Goal: Entertainment & Leisure: Consume media (video, audio)

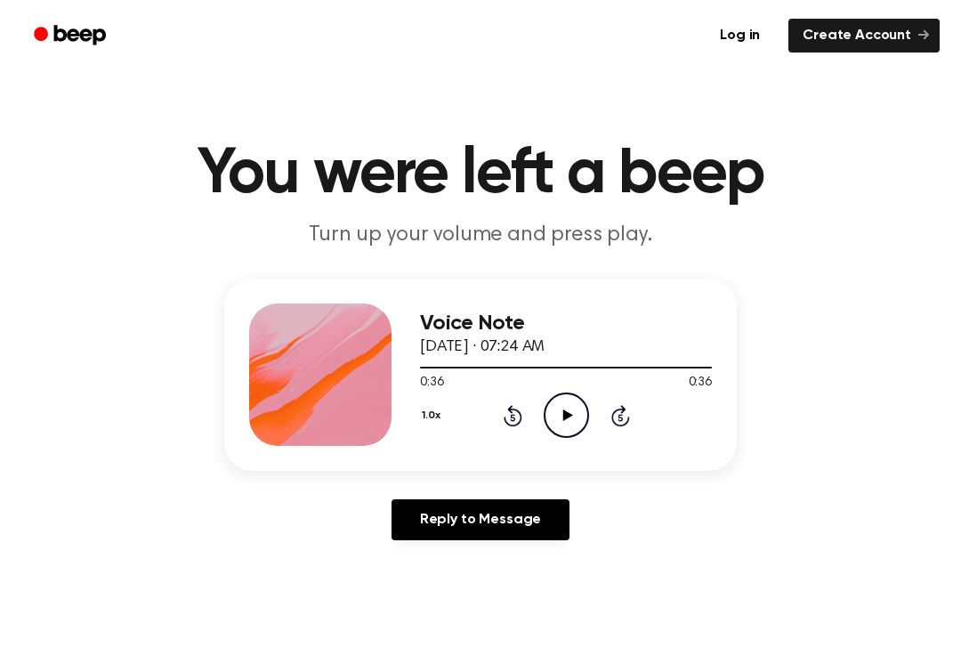
click at [577, 427] on icon "Play Audio" at bounding box center [566, 415] width 45 height 45
click at [552, 426] on icon "Pause Audio" at bounding box center [566, 415] width 45 height 45
click at [566, 417] on icon at bounding box center [568, 415] width 10 height 12
click at [584, 421] on icon "Pause Audio" at bounding box center [566, 415] width 45 height 45
click at [514, 412] on icon "Rewind 5 seconds" at bounding box center [513, 415] width 20 height 23
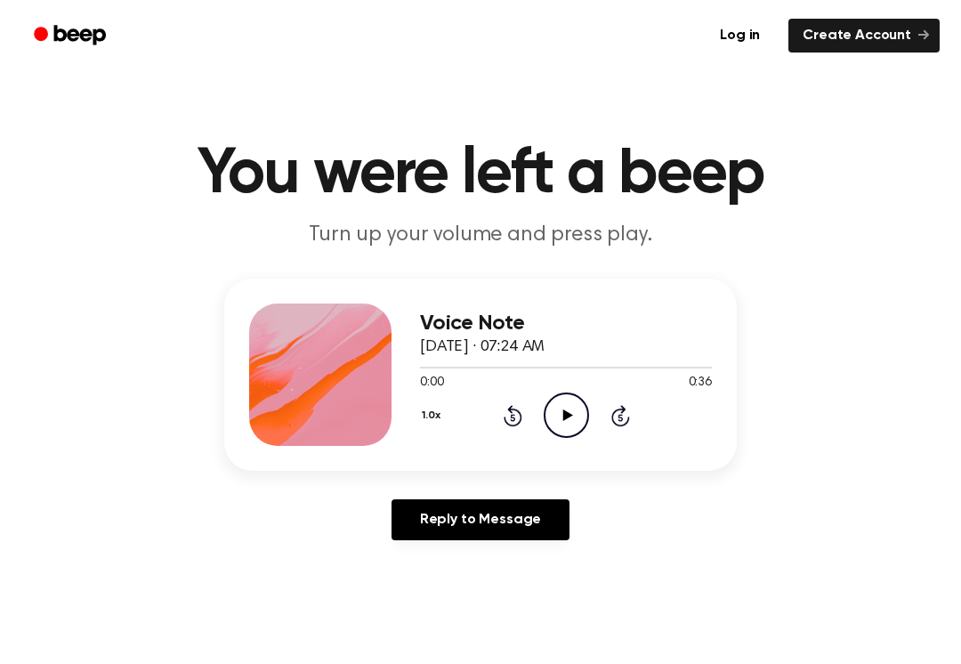
click at [515, 415] on icon at bounding box center [512, 417] width 4 height 7
click at [571, 418] on icon "Play Audio" at bounding box center [566, 415] width 45 height 45
click at [518, 413] on icon at bounding box center [513, 415] width 19 height 21
click at [520, 411] on icon at bounding box center [513, 415] width 19 height 21
click at [516, 410] on icon at bounding box center [513, 415] width 19 height 21
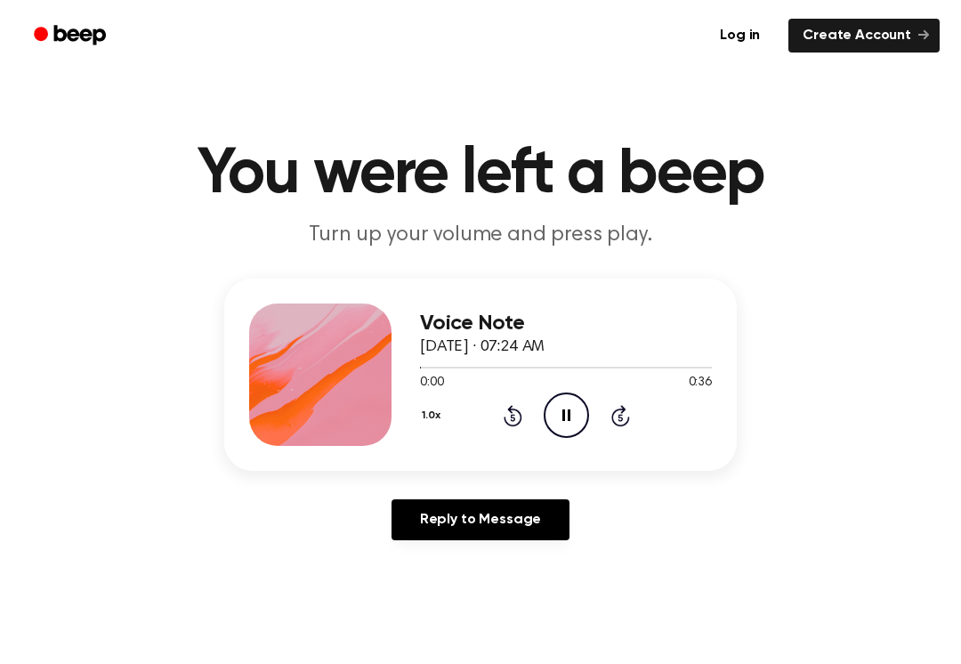
click at [564, 420] on icon at bounding box center [567, 415] width 8 height 12
click at [568, 420] on icon "Play Audio" at bounding box center [566, 415] width 45 height 45
click at [562, 411] on icon "Pause Audio" at bounding box center [566, 415] width 45 height 45
click at [564, 408] on icon "Play Audio" at bounding box center [566, 415] width 45 height 45
click at [555, 417] on icon "Pause Audio" at bounding box center [566, 415] width 45 height 45
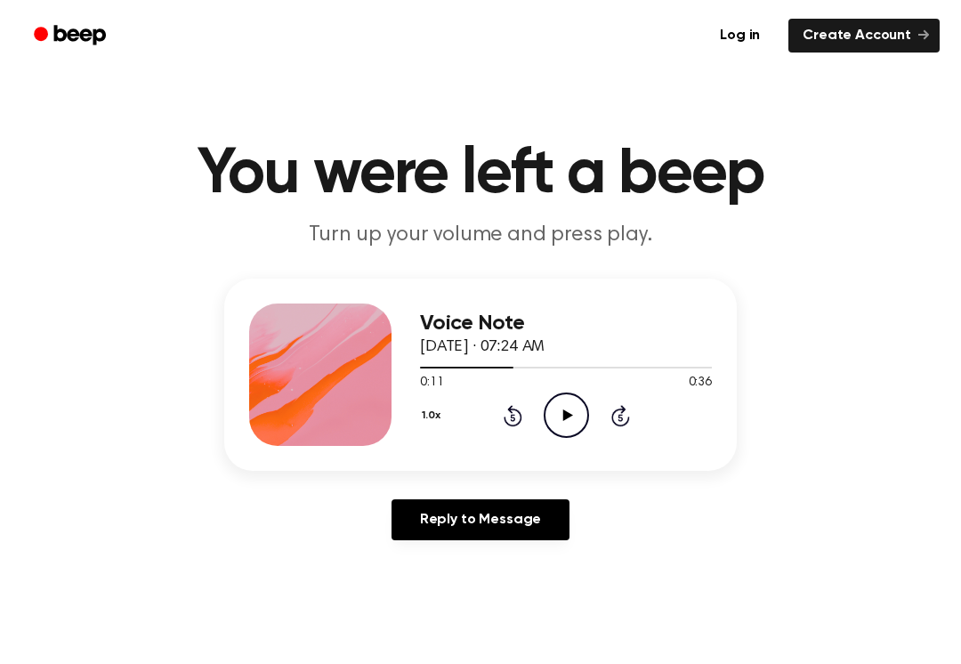
click at [567, 425] on icon "Play Audio" at bounding box center [566, 415] width 45 height 45
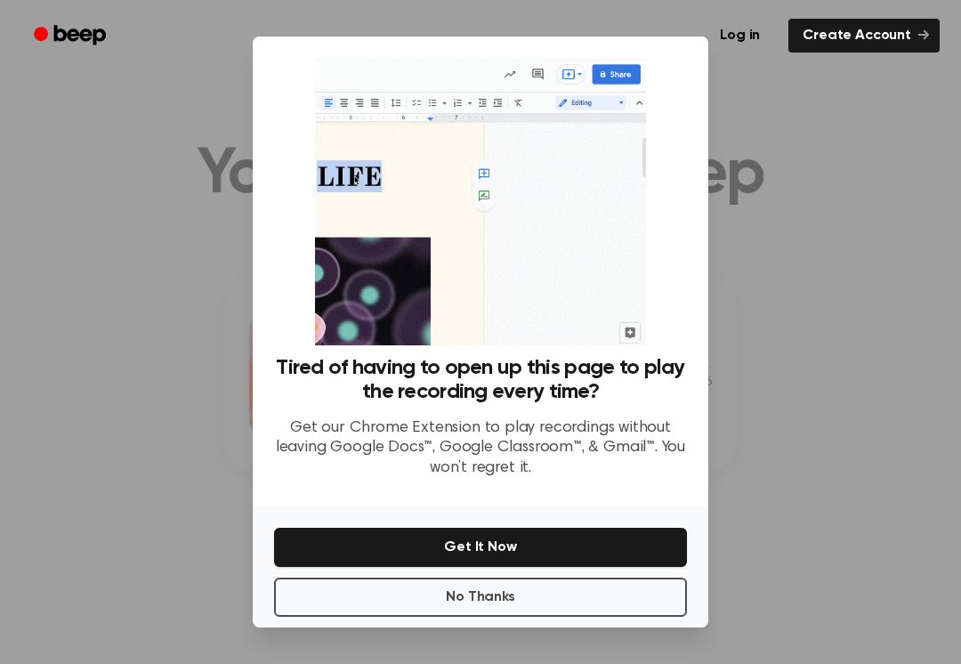
click at [474, 602] on button "No Thanks" at bounding box center [480, 597] width 413 height 39
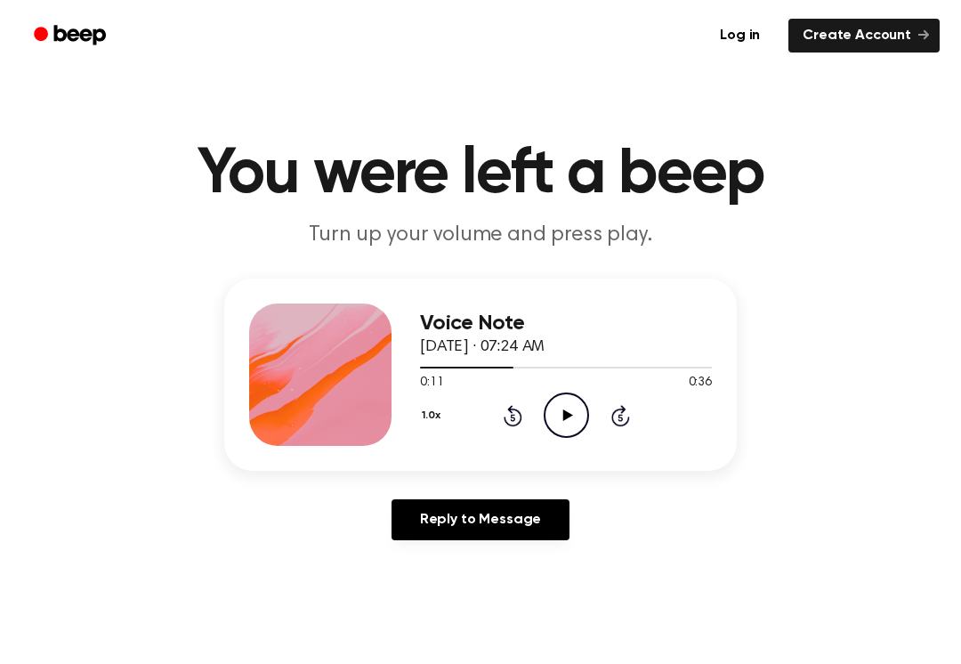
click at [559, 406] on icon "Play Audio" at bounding box center [566, 415] width 45 height 45
click at [522, 421] on icon at bounding box center [513, 415] width 19 height 21
click at [521, 417] on icon at bounding box center [513, 415] width 19 height 21
click at [523, 418] on div "1.0x Rewind 5 seconds Pause Audio Skip 5 seconds" at bounding box center [566, 415] width 292 height 45
click at [508, 406] on icon "Rewind 5 seconds" at bounding box center [513, 415] width 20 height 23
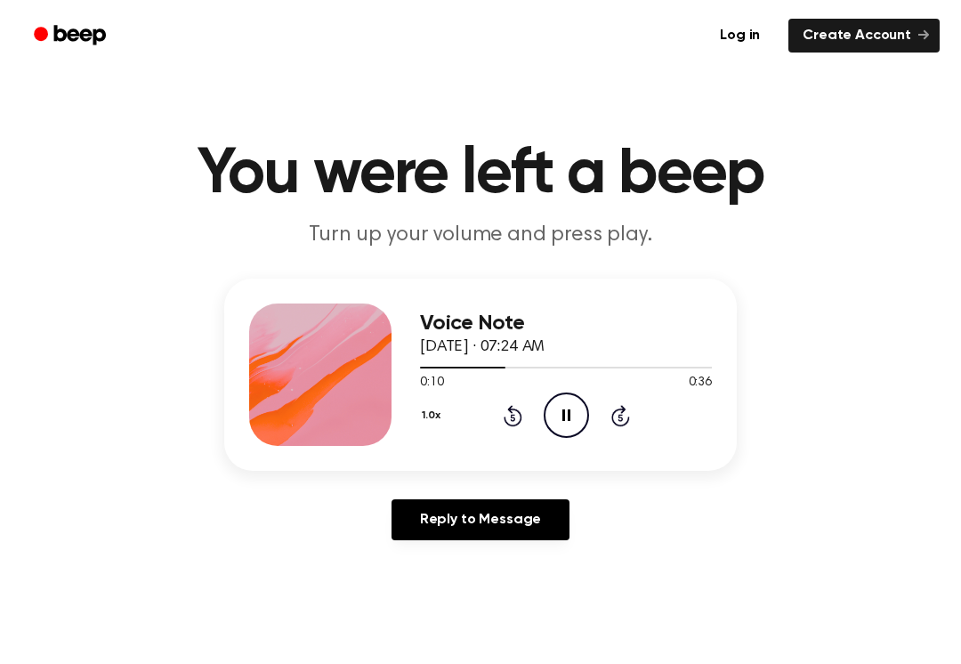
click at [520, 417] on icon at bounding box center [513, 415] width 19 height 21
click at [511, 422] on icon "Rewind 5 seconds" at bounding box center [513, 415] width 20 height 23
click at [527, 406] on div "1.0x Rewind 5 seconds Pause Audio Skip 5 seconds" at bounding box center [566, 415] width 292 height 45
click at [513, 416] on icon at bounding box center [512, 417] width 4 height 7
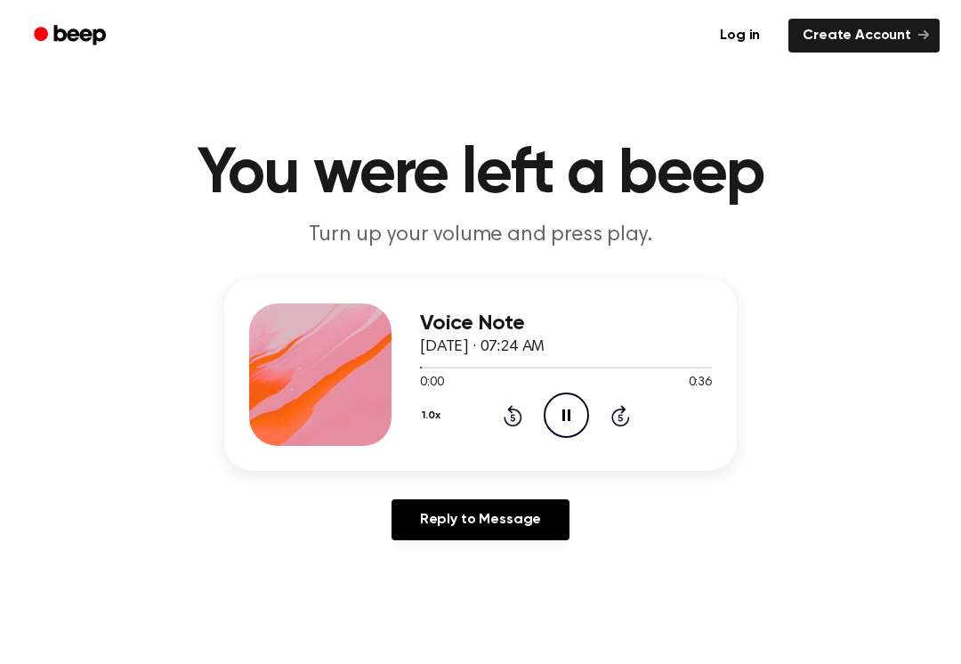
click at [504, 421] on icon "Rewind 5 seconds" at bounding box center [513, 415] width 20 height 23
click at [587, 409] on circle at bounding box center [567, 415] width 44 height 44
click at [545, 413] on circle at bounding box center [567, 415] width 44 height 44
click at [585, 417] on icon "Pause Audio" at bounding box center [566, 415] width 45 height 45
click at [565, 410] on icon "Play Audio" at bounding box center [566, 415] width 45 height 45
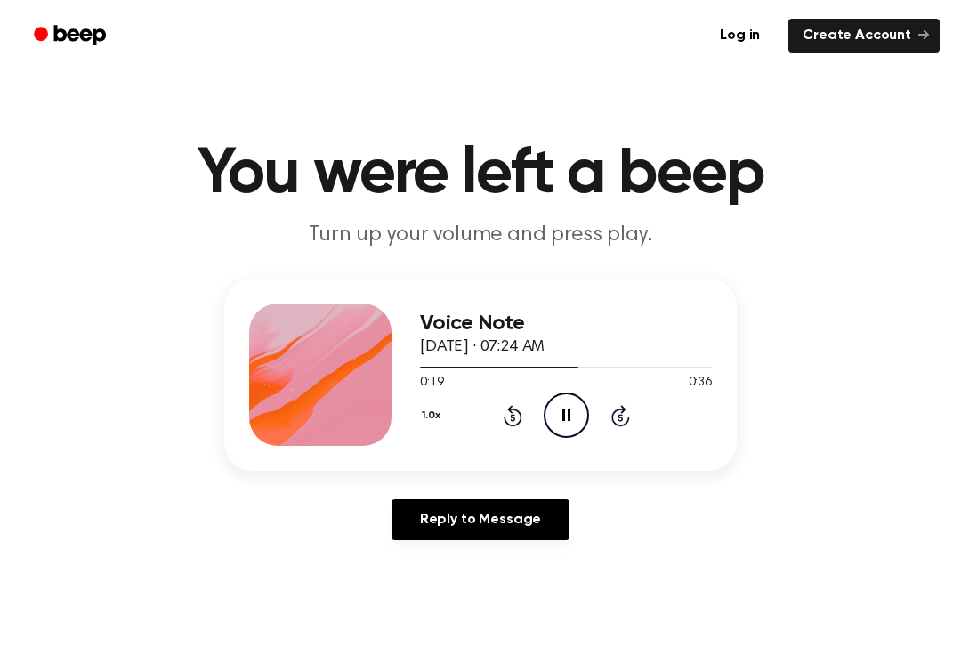
click at [573, 408] on icon "Pause Audio" at bounding box center [566, 415] width 45 height 45
click at [512, 424] on icon "Rewind 5 seconds" at bounding box center [513, 415] width 20 height 23
click at [522, 414] on icon at bounding box center [513, 415] width 19 height 21
click at [521, 413] on icon at bounding box center [513, 415] width 19 height 21
click at [515, 404] on icon "Rewind 5 seconds" at bounding box center [513, 415] width 20 height 23
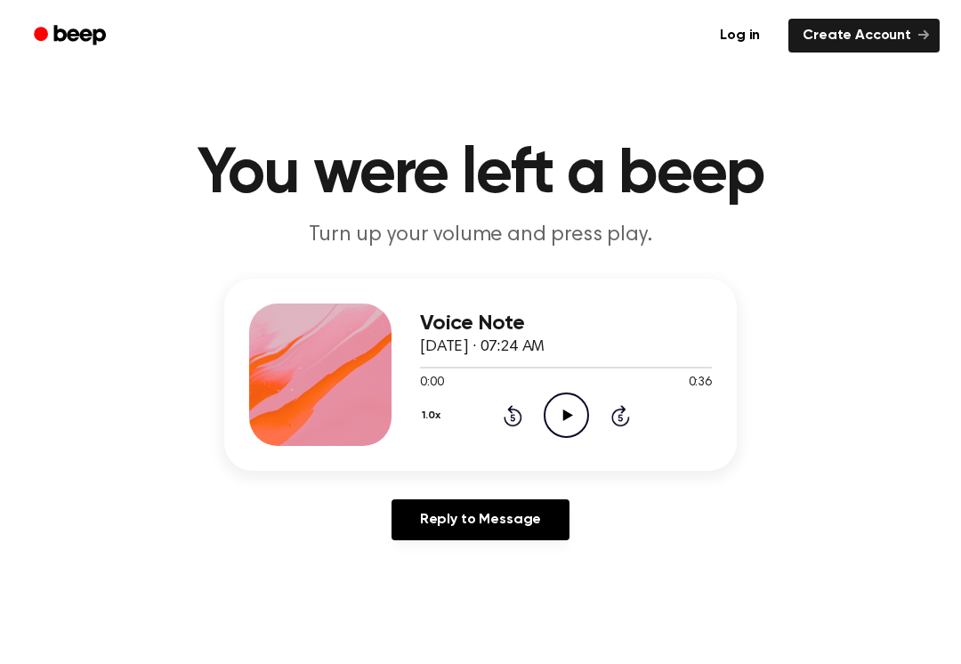
click at [503, 409] on icon "Rewind 5 seconds" at bounding box center [513, 415] width 20 height 23
click at [555, 413] on icon "Play Audio" at bounding box center [566, 415] width 45 height 45
click at [577, 413] on icon "Play Audio" at bounding box center [566, 415] width 45 height 45
click at [563, 406] on icon "Pause Audio" at bounding box center [566, 415] width 45 height 45
click at [561, 419] on icon "Play Audio" at bounding box center [566, 415] width 45 height 45
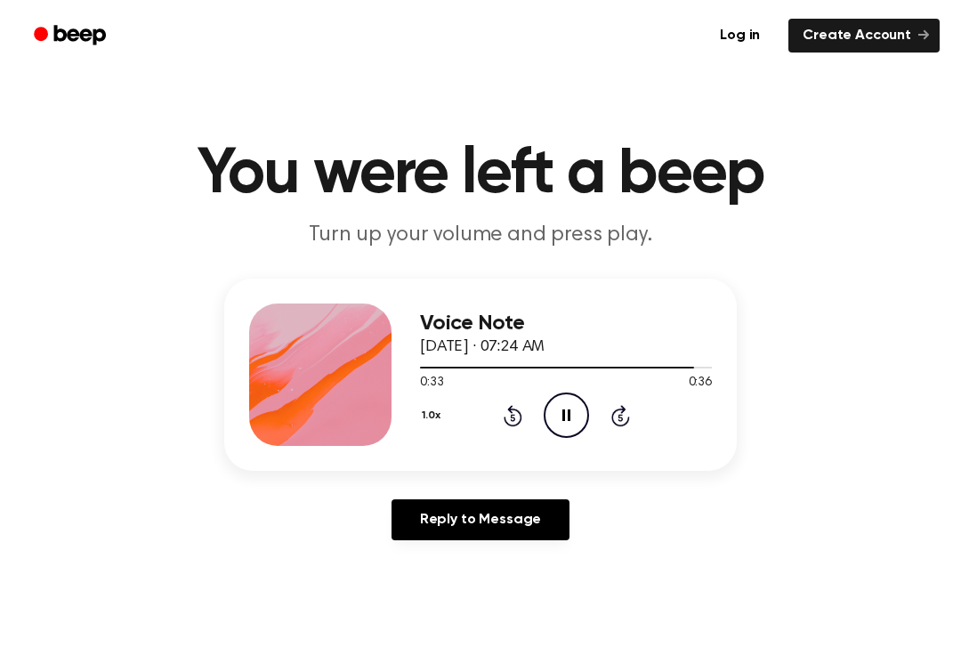
click at [525, 404] on div "1.0x Rewind 5 seconds Pause Audio Skip 5 seconds" at bounding box center [566, 415] width 292 height 45
click at [521, 417] on icon at bounding box center [513, 415] width 19 height 21
click at [527, 423] on div "1.0x Rewind 5 seconds Pause Audio Skip 5 seconds" at bounding box center [566, 415] width 292 height 45
click at [532, 416] on div "1.0x Rewind 5 seconds Pause Audio Skip 5 seconds" at bounding box center [566, 415] width 292 height 45
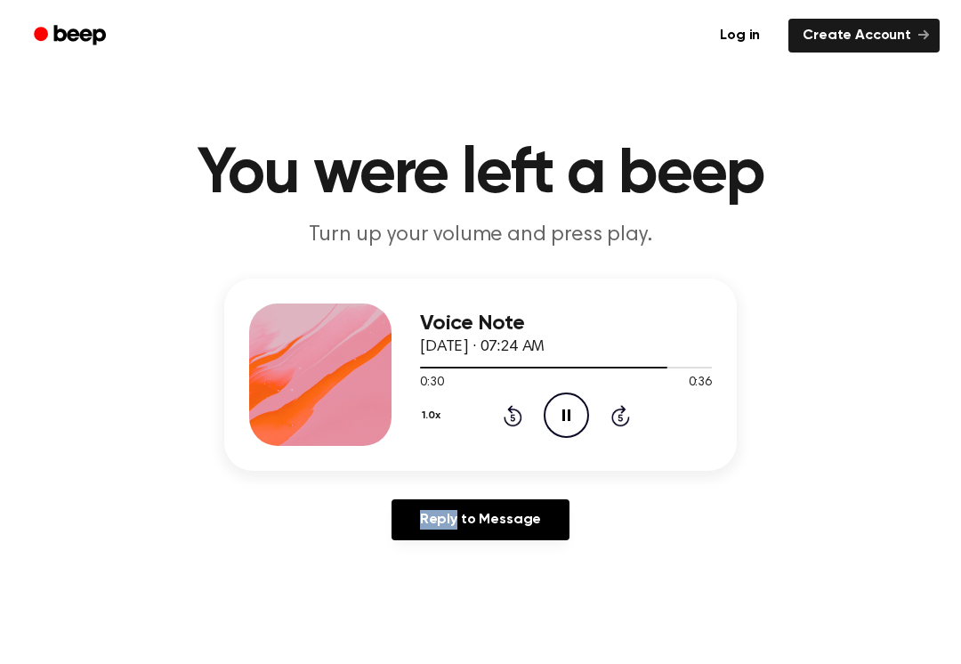
click at [531, 422] on div "1.0x Rewind 5 seconds Pause Audio Skip 5 seconds" at bounding box center [566, 415] width 292 height 45
click at [523, 412] on div "1.0x Rewind 5 seconds Pause Audio Skip 5 seconds" at bounding box center [566, 415] width 292 height 45
click at [515, 417] on icon "Rewind 5 seconds" at bounding box center [513, 415] width 20 height 23
click at [515, 420] on icon at bounding box center [512, 417] width 4 height 7
click at [518, 419] on icon "Rewind 5 seconds" at bounding box center [513, 415] width 20 height 23
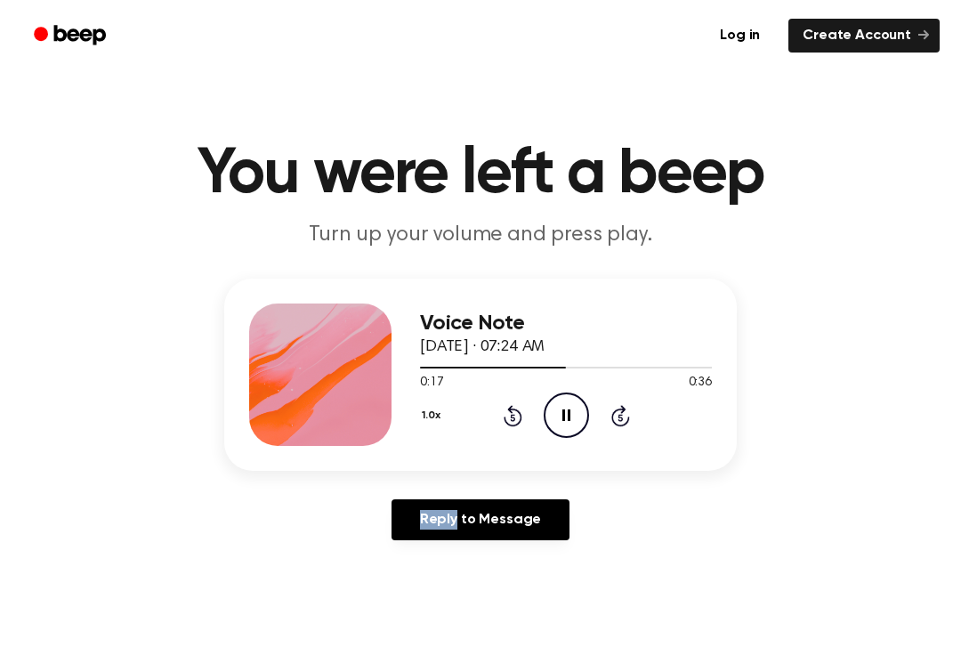
click at [521, 417] on icon at bounding box center [513, 415] width 19 height 21
click at [575, 420] on icon "Pause Audio" at bounding box center [566, 415] width 45 height 45
click at [570, 419] on icon "Play Audio" at bounding box center [566, 415] width 45 height 45
click at [796, 222] on p "Turn up your volume and press play." at bounding box center [481, 235] width 684 height 29
